Goal: Answer question/provide support: Share knowledge or assist other users

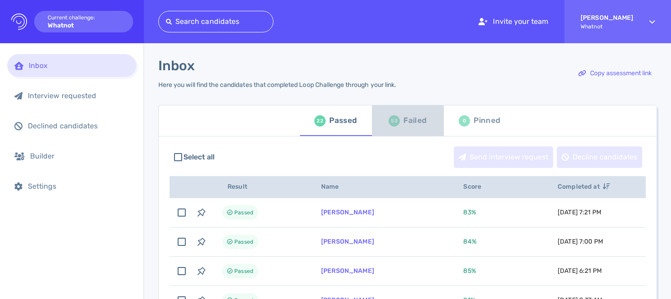
click at [414, 122] on div "Failed" at bounding box center [414, 120] width 23 height 13
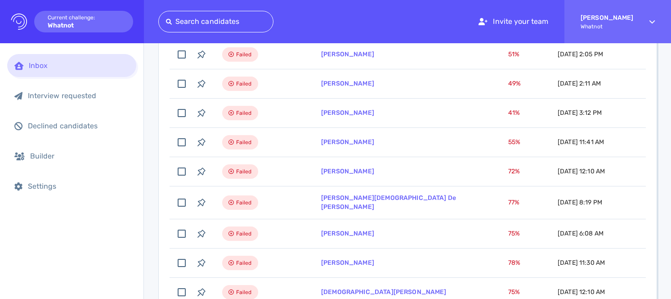
scroll to position [224, 0]
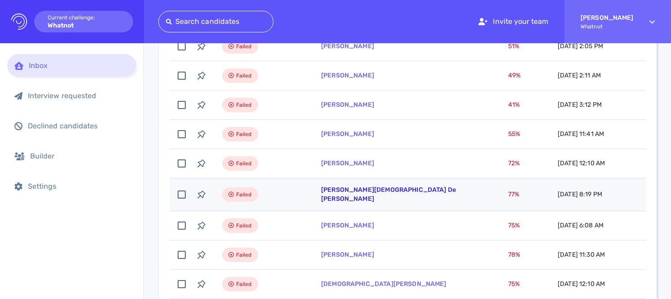
click at [359, 195] on link "[PERSON_NAME][DEMOGRAPHIC_DATA] De [PERSON_NAME]" at bounding box center [388, 194] width 135 height 17
click at [362, 191] on link "[PERSON_NAME][DEMOGRAPHIC_DATA] De [PERSON_NAME]" at bounding box center [388, 194] width 135 height 17
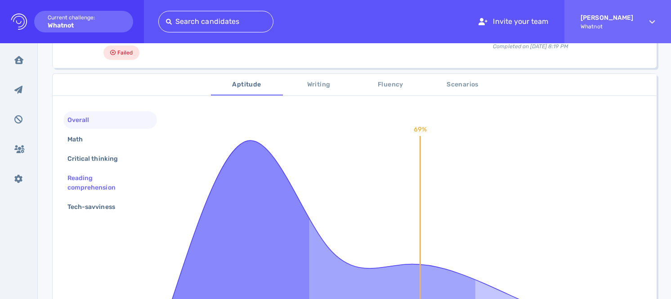
scroll to position [140, 0]
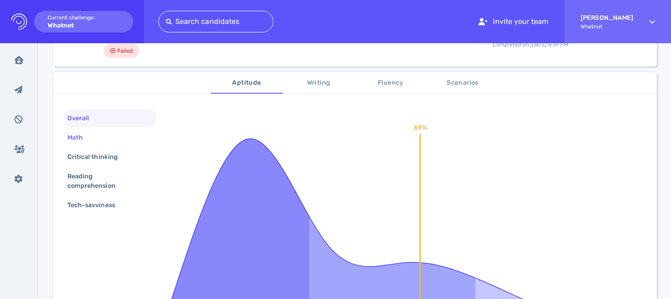
click at [80, 131] on div "Math" at bounding box center [80, 137] width 28 height 13
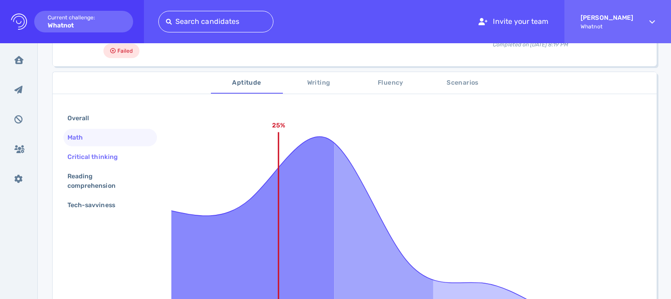
click at [91, 150] on div "Critical thinking" at bounding box center [97, 156] width 63 height 13
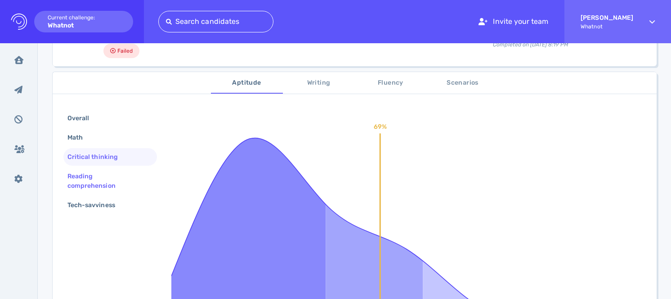
click at [101, 170] on div "Reading comprehension" at bounding box center [107, 181] width 82 height 22
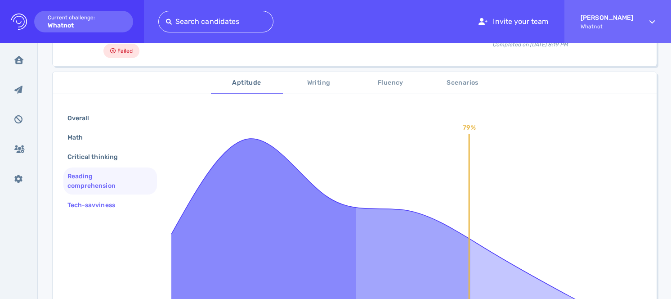
click at [108, 198] on div "Tech-savviness" at bounding box center [96, 204] width 60 height 13
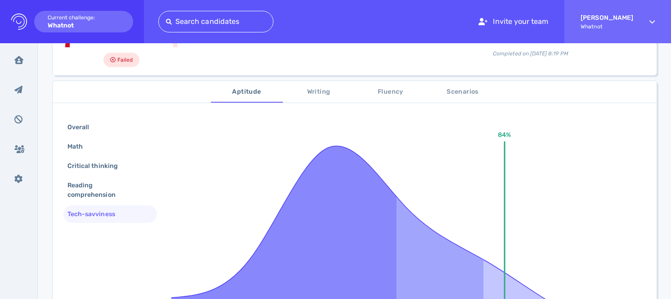
scroll to position [128, 0]
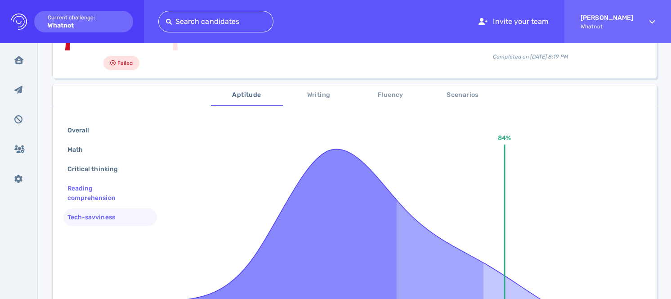
click at [107, 182] on div "Reading comprehension" at bounding box center [107, 193] width 82 height 22
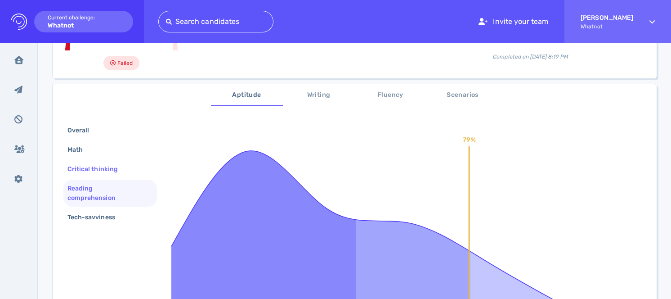
click at [102, 162] on div "Critical thinking" at bounding box center [97, 168] width 63 height 13
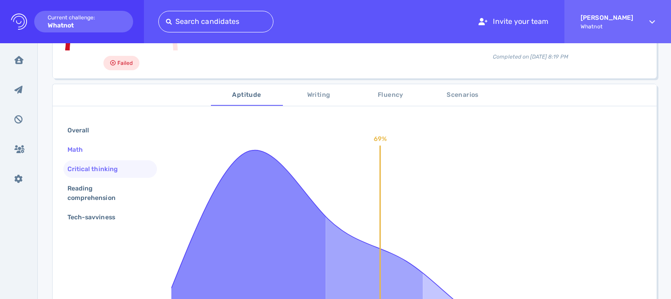
click at [94, 141] on div "Math" at bounding box center [110, 150] width 94 height 18
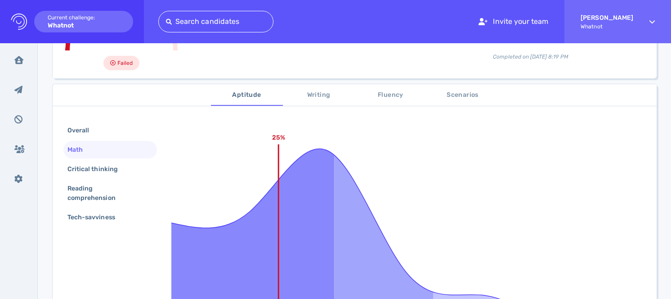
scroll to position [63, 0]
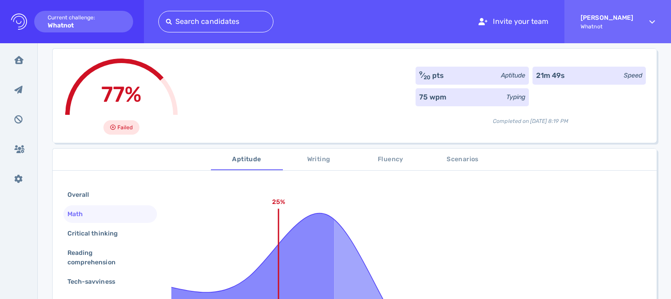
click at [466, 154] on span "Scenarios" at bounding box center [462, 159] width 61 height 11
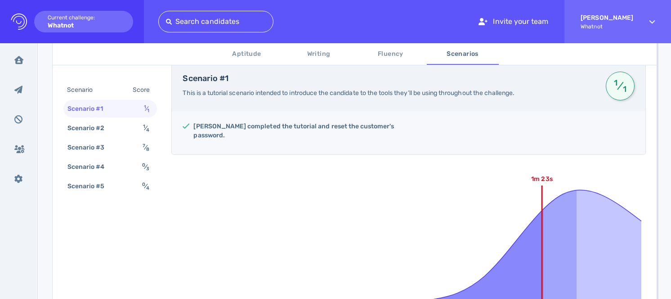
scroll to position [25, 0]
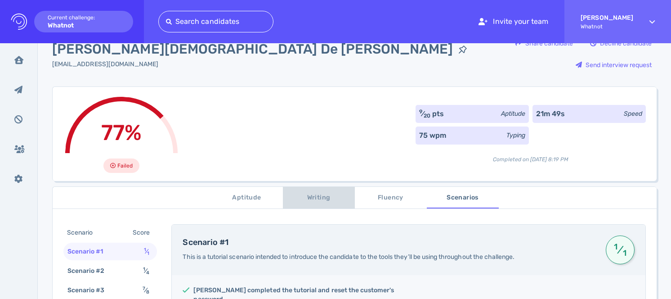
click at [321, 192] on span "Writing" at bounding box center [318, 197] width 61 height 11
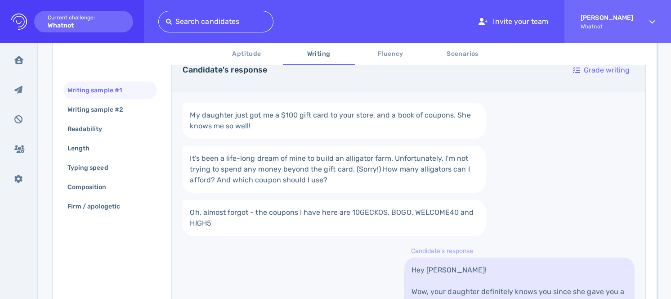
scroll to position [337, 0]
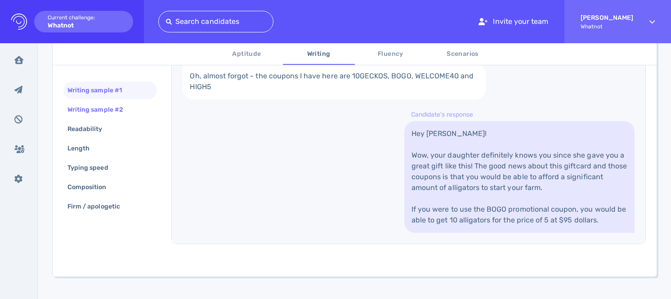
click at [93, 112] on div "Writing sample #2" at bounding box center [100, 109] width 68 height 13
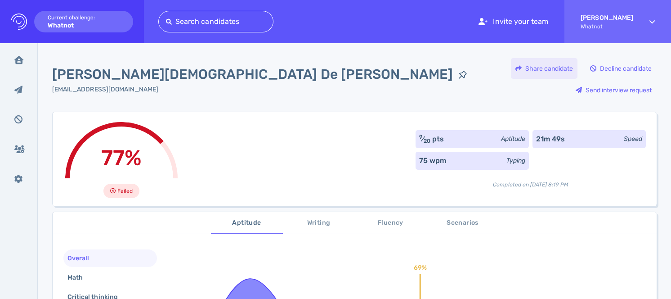
click at [511, 75] on div "Share candidate" at bounding box center [544, 68] width 67 height 21
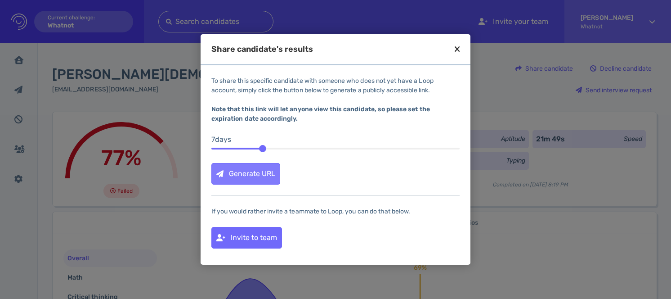
click at [260, 172] on div "Generate URL" at bounding box center [246, 173] width 68 height 21
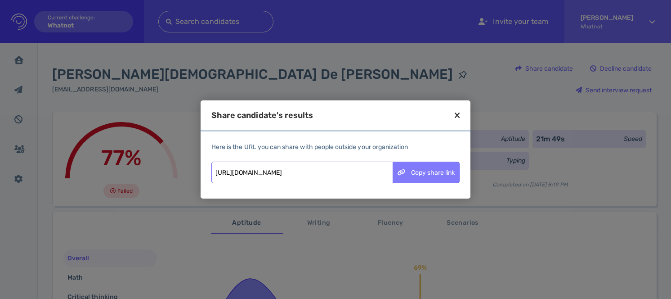
click at [420, 172] on div "Copy share link" at bounding box center [426, 172] width 66 height 21
click at [459, 116] on icon at bounding box center [457, 115] width 5 height 8
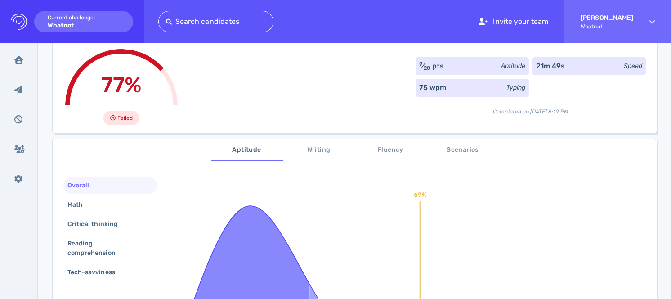
scroll to position [87, 0]
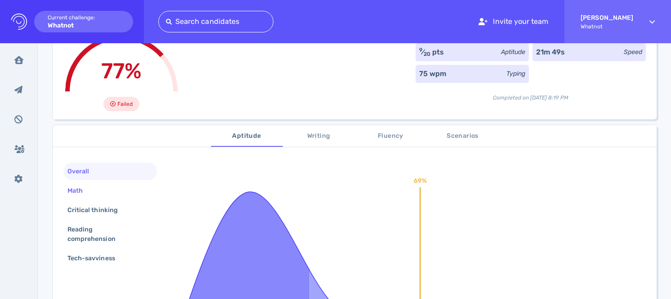
click at [114, 182] on div "Math" at bounding box center [110, 191] width 94 height 18
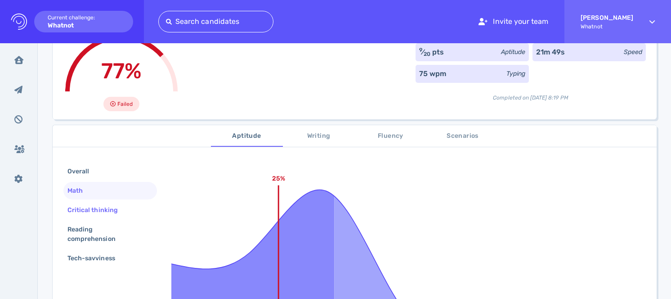
click at [117, 203] on div "Critical thinking" at bounding box center [97, 209] width 63 height 13
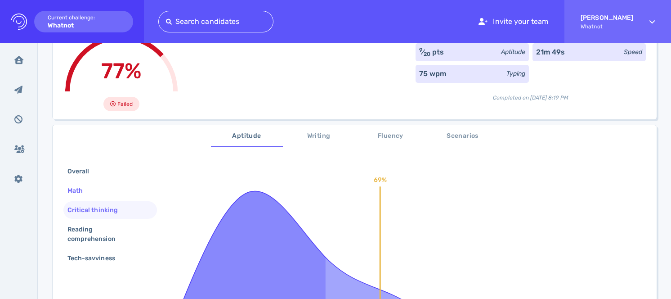
click at [106, 182] on div "Math" at bounding box center [110, 191] width 94 height 18
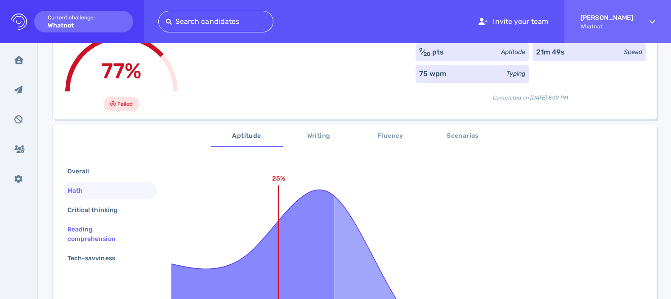
click at [108, 223] on div "Reading comprehension" at bounding box center [107, 234] width 82 height 22
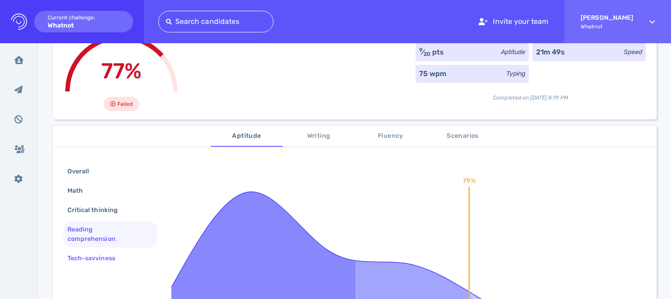
click at [121, 249] on div "Tech-savviness" at bounding box center [110, 258] width 94 height 18
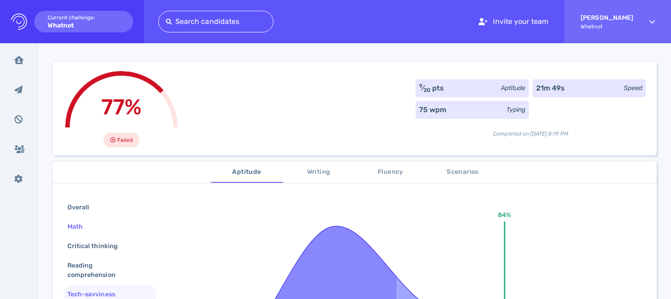
scroll to position [4, 0]
